Goal: Navigation & Orientation: Understand site structure

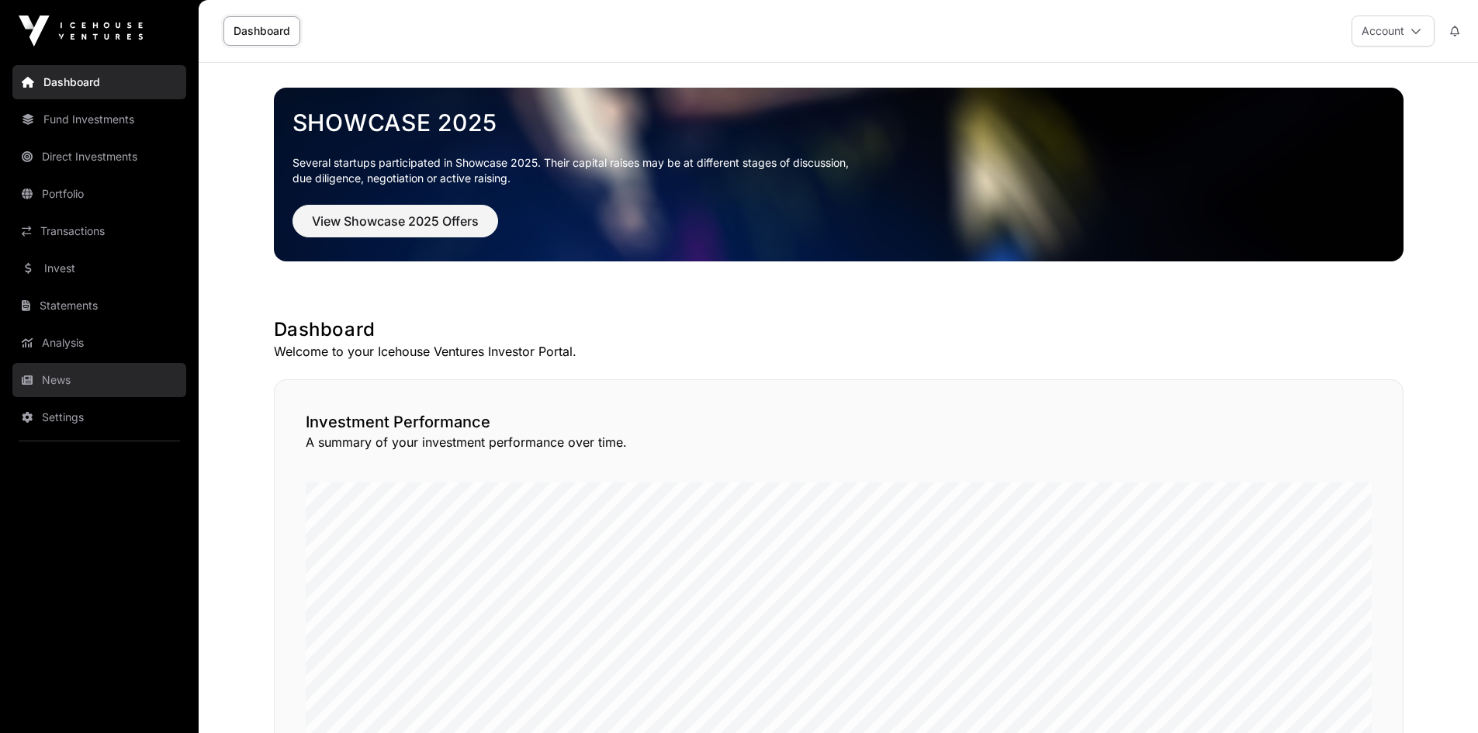
click at [44, 384] on link "News" at bounding box center [99, 380] width 174 height 34
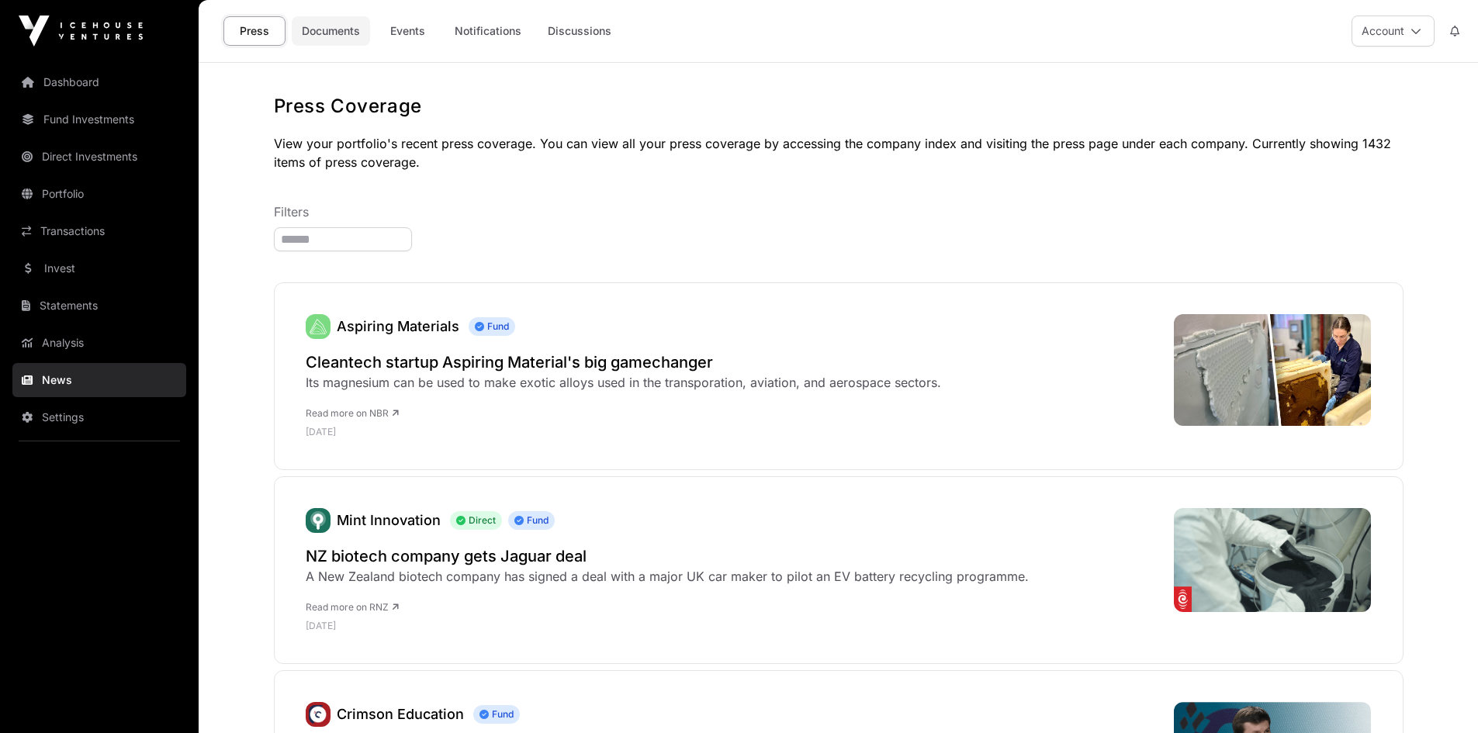
click at [303, 29] on link "Documents" at bounding box center [331, 30] width 78 height 29
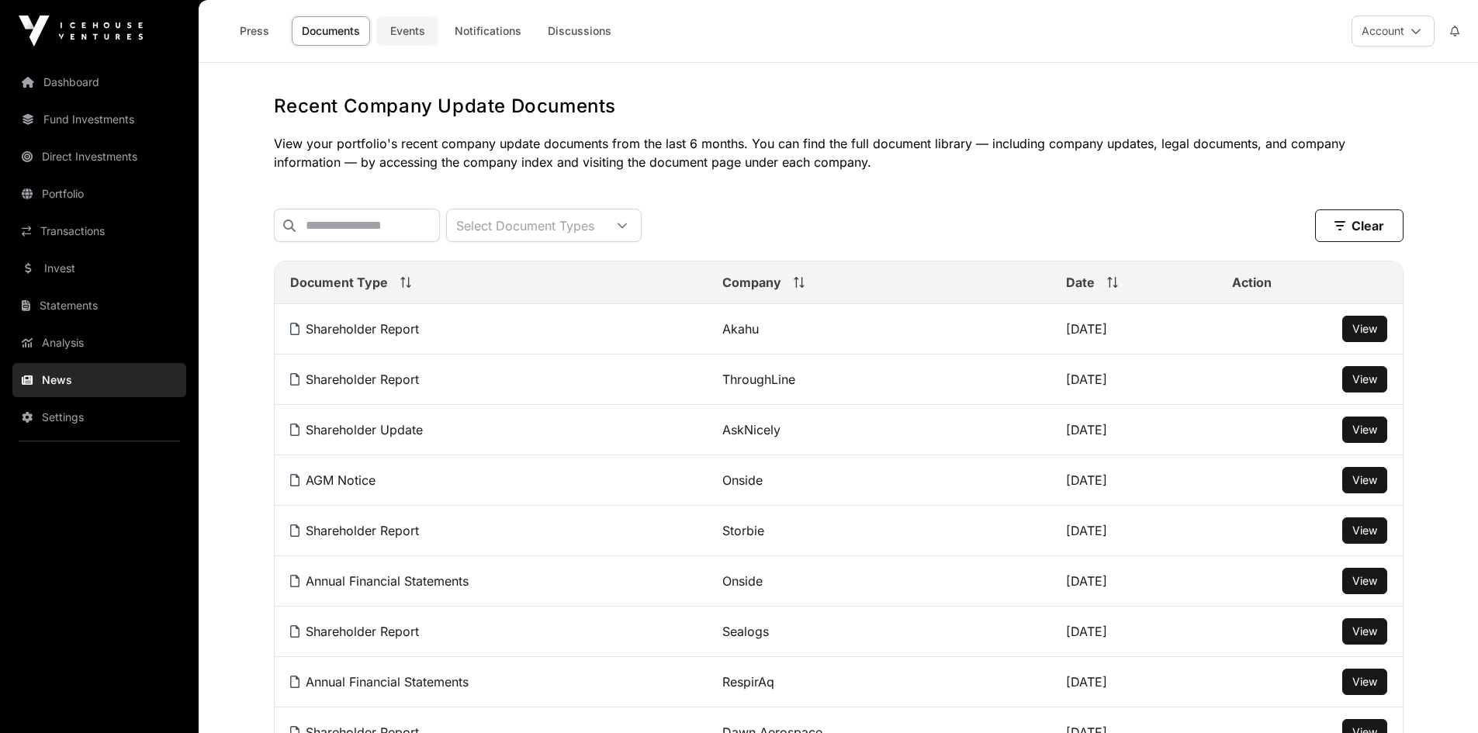
click at [409, 28] on link "Events" at bounding box center [407, 30] width 62 height 29
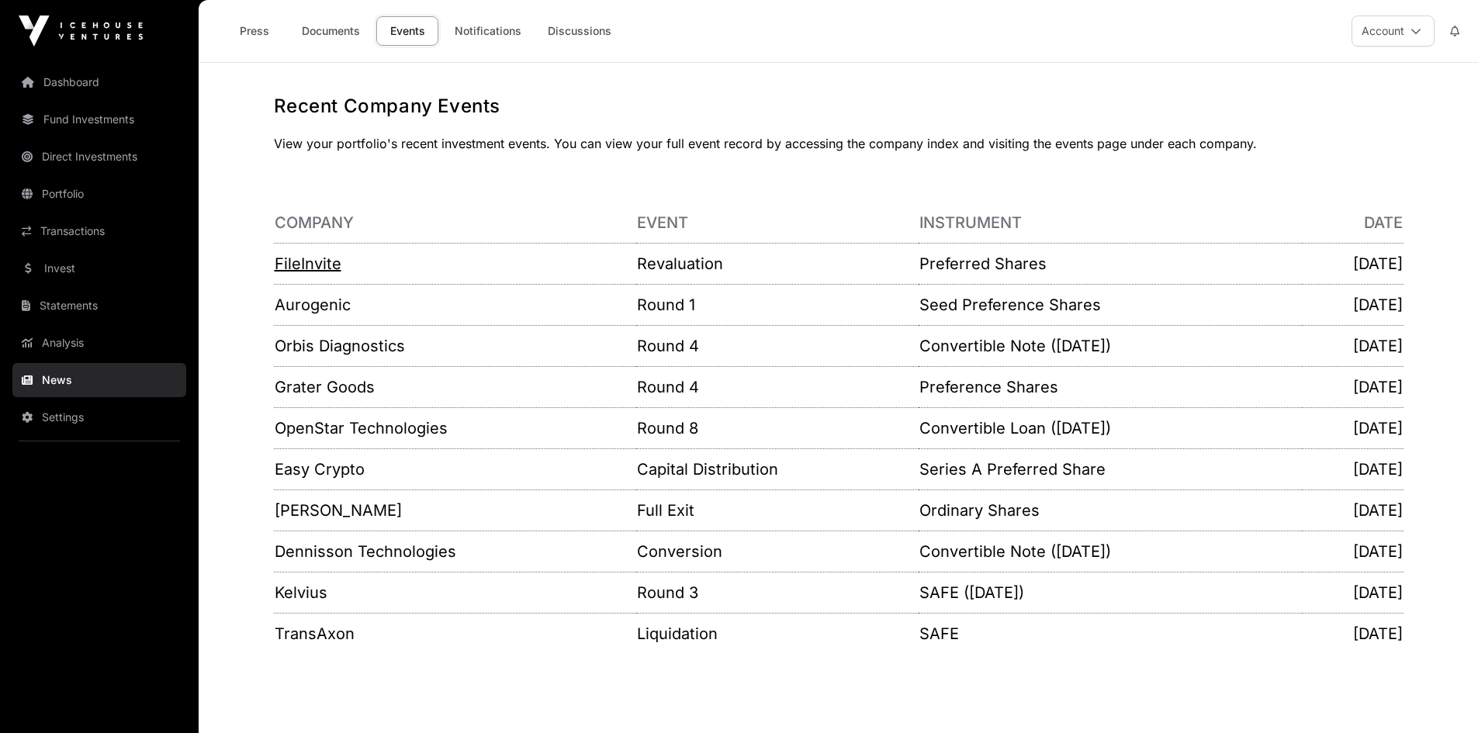
click at [311, 262] on link "FileInvite" at bounding box center [308, 264] width 67 height 19
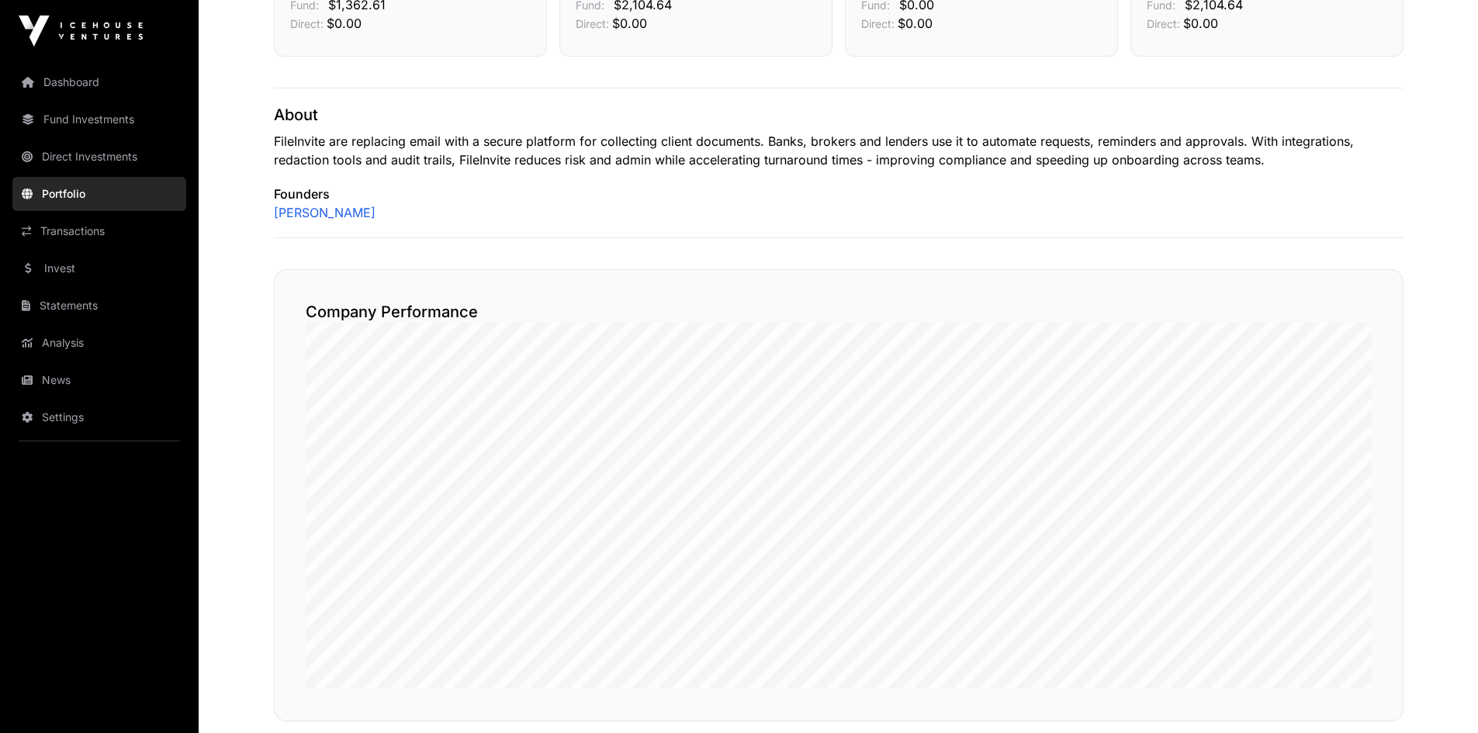
scroll to position [621, 0]
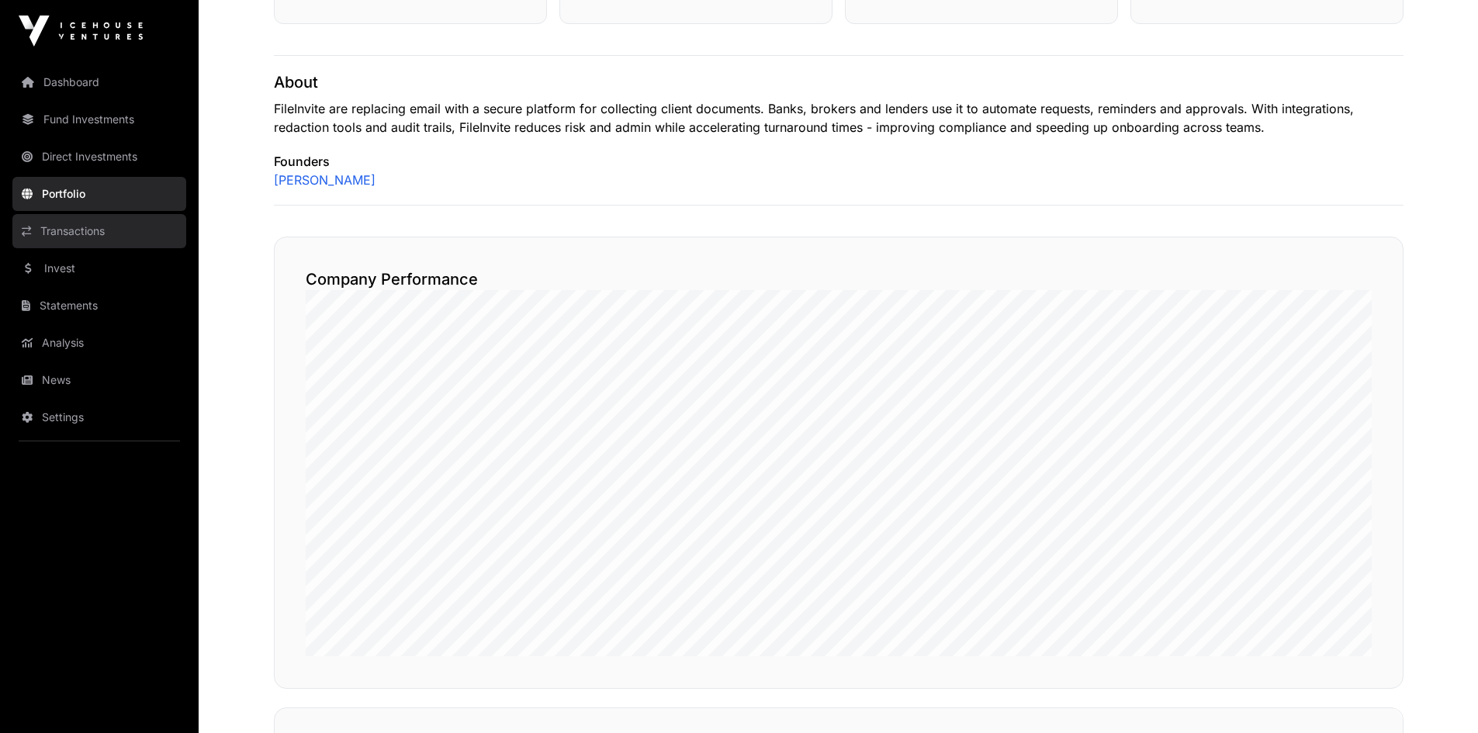
click at [55, 224] on link "Transactions" at bounding box center [99, 231] width 174 height 34
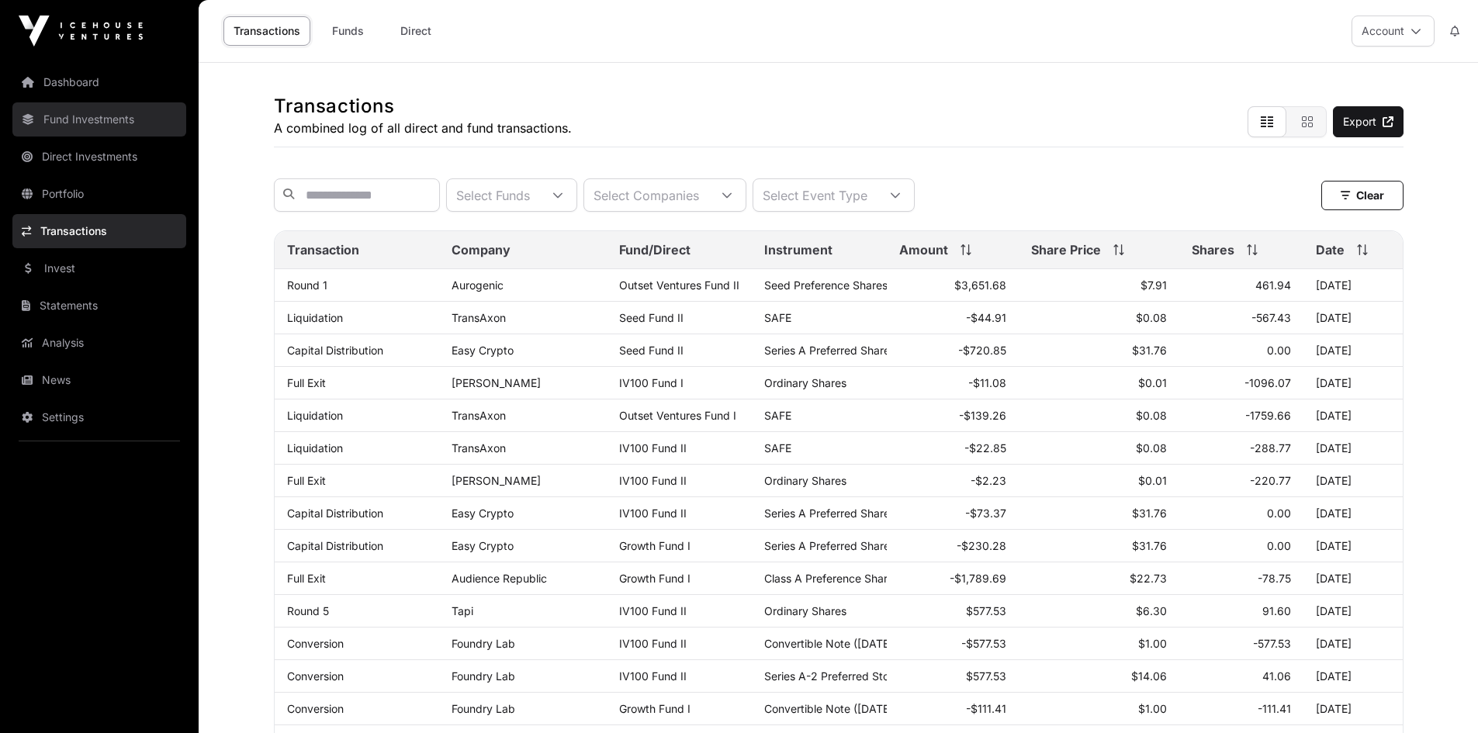
click at [63, 127] on link "Fund Investments" at bounding box center [99, 119] width 174 height 34
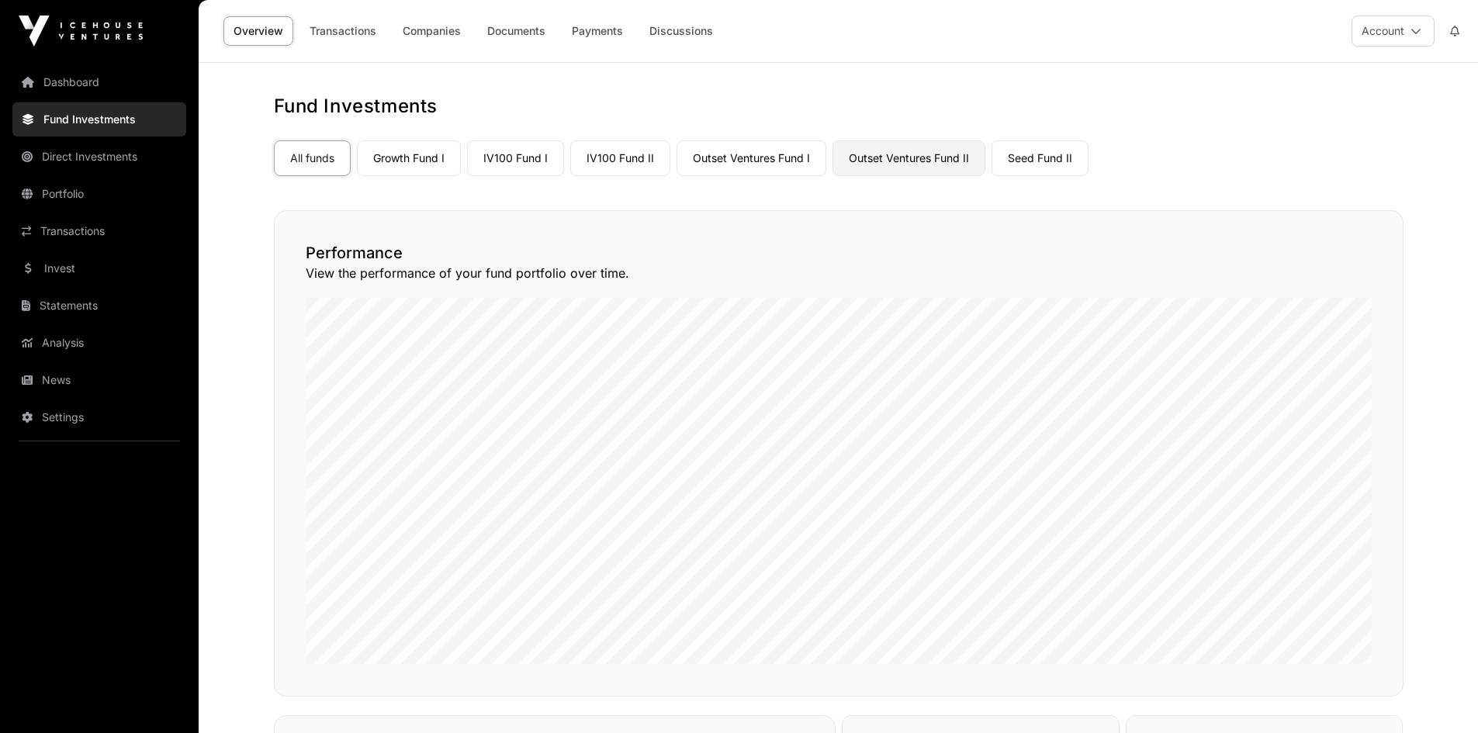
click at [931, 157] on link "Outset Ventures Fund II" at bounding box center [909, 158] width 153 height 36
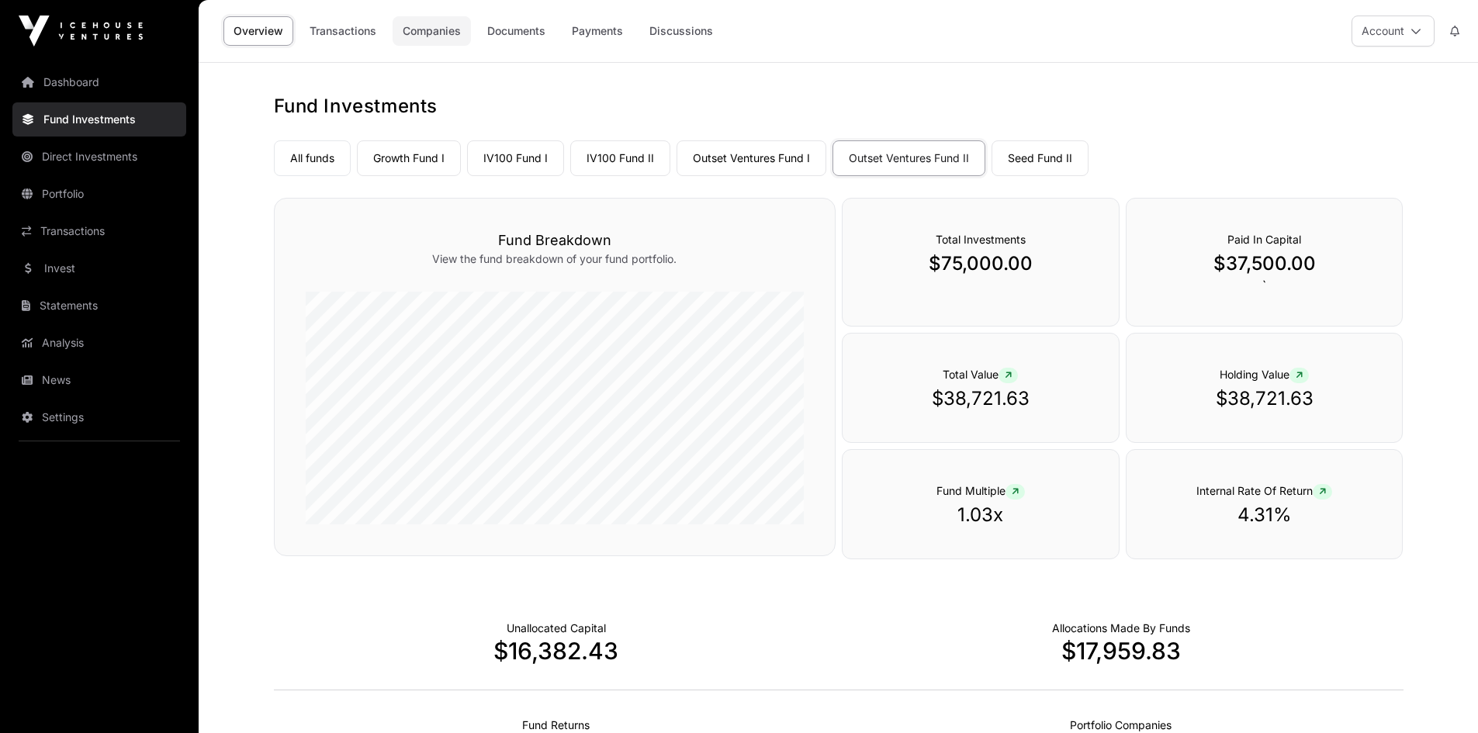
click at [438, 34] on link "Companies" at bounding box center [432, 30] width 78 height 29
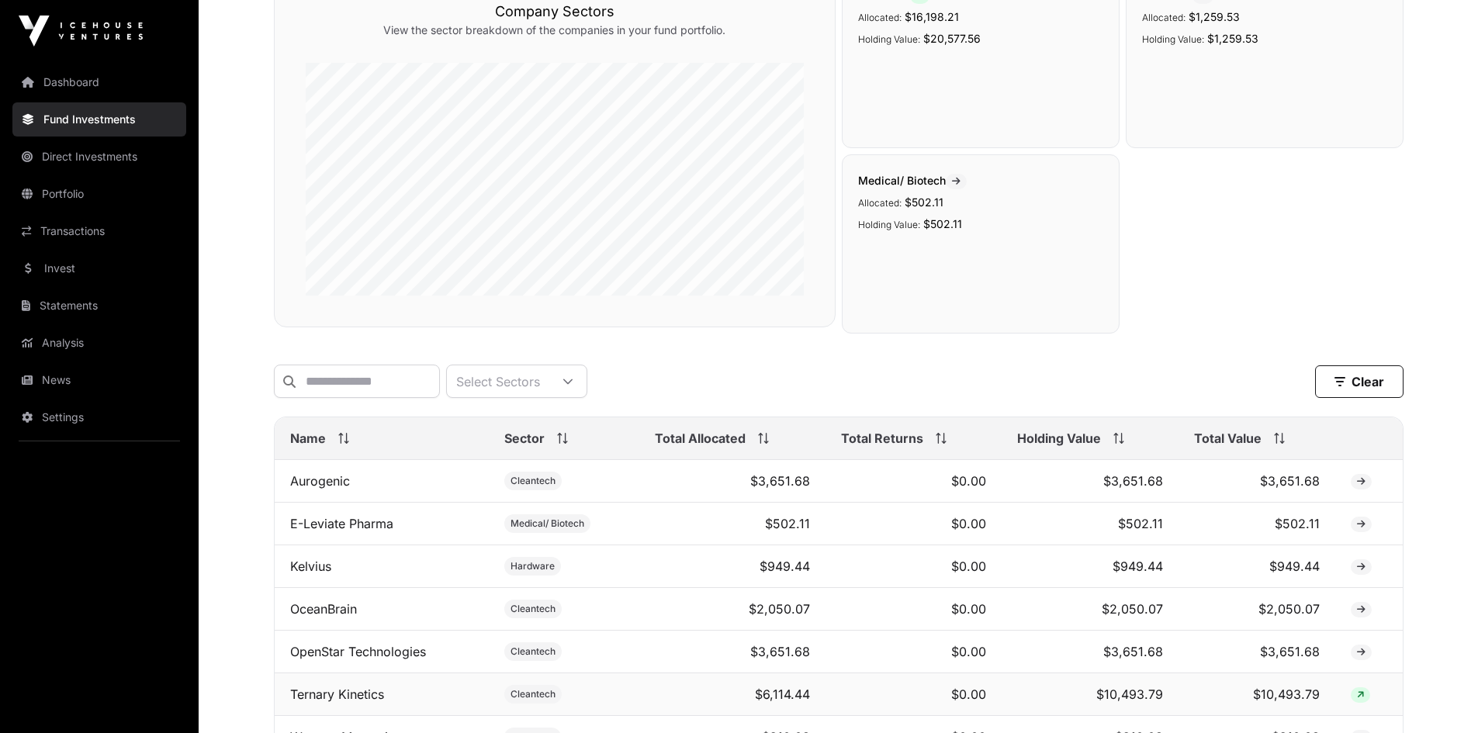
scroll to position [214, 0]
